Goal: Information Seeking & Learning: Learn about a topic

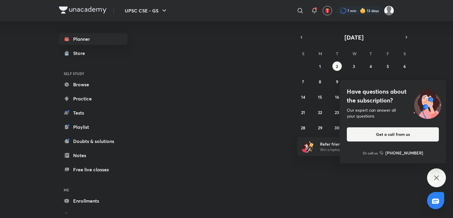
click at [436, 175] on icon at bounding box center [436, 177] width 7 height 7
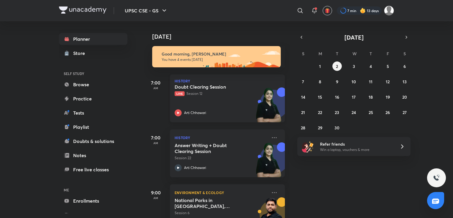
click at [196, 113] on p "Arti Chhawari" at bounding box center [195, 112] width 22 height 5
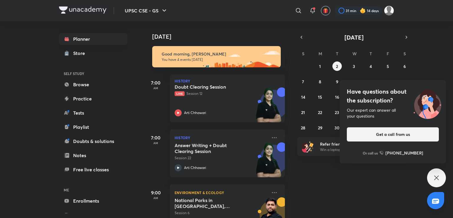
click at [434, 176] on icon at bounding box center [436, 177] width 7 height 7
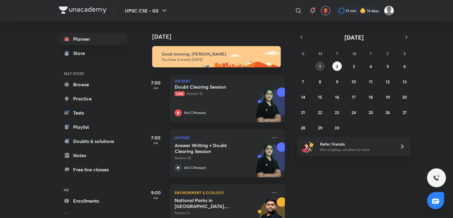
click at [319, 67] on abbr "1" at bounding box center [320, 66] width 2 height 6
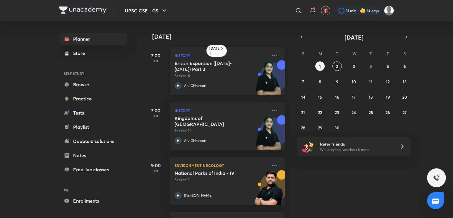
click at [245, 76] on p "Session 11" at bounding box center [220, 75] width 93 height 5
